Goal: Task Accomplishment & Management: Use online tool/utility

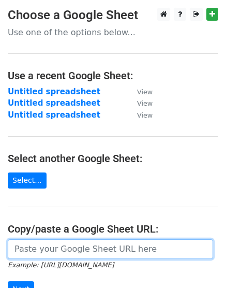
click at [74, 245] on input "url" at bounding box center [111, 249] width 206 height 20
paste input "https://docs.google.com/spreadsheets/d/1VXLn7TnrhU8JG2zMGAnIf6SvNwMkMm0o-mc9BNl…"
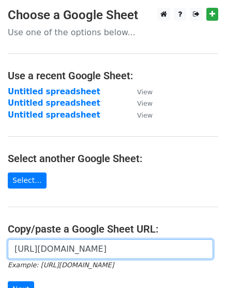
scroll to position [0, 236]
type input "https://docs.google.com/spreadsheets/d/1VXLn7TnrhU8JG2zMGAnIf6SvNwMkMm0o-mc9BNl…"
click at [8, 281] on input "Next" at bounding box center [21, 289] width 26 height 16
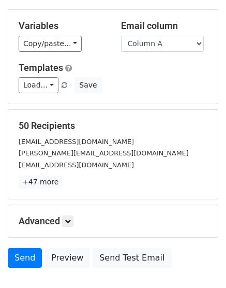
scroll to position [155, 0]
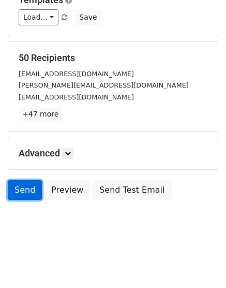
click at [28, 186] on link "Send" at bounding box center [25, 190] width 34 height 20
